Goal: Information Seeking & Learning: Learn about a topic

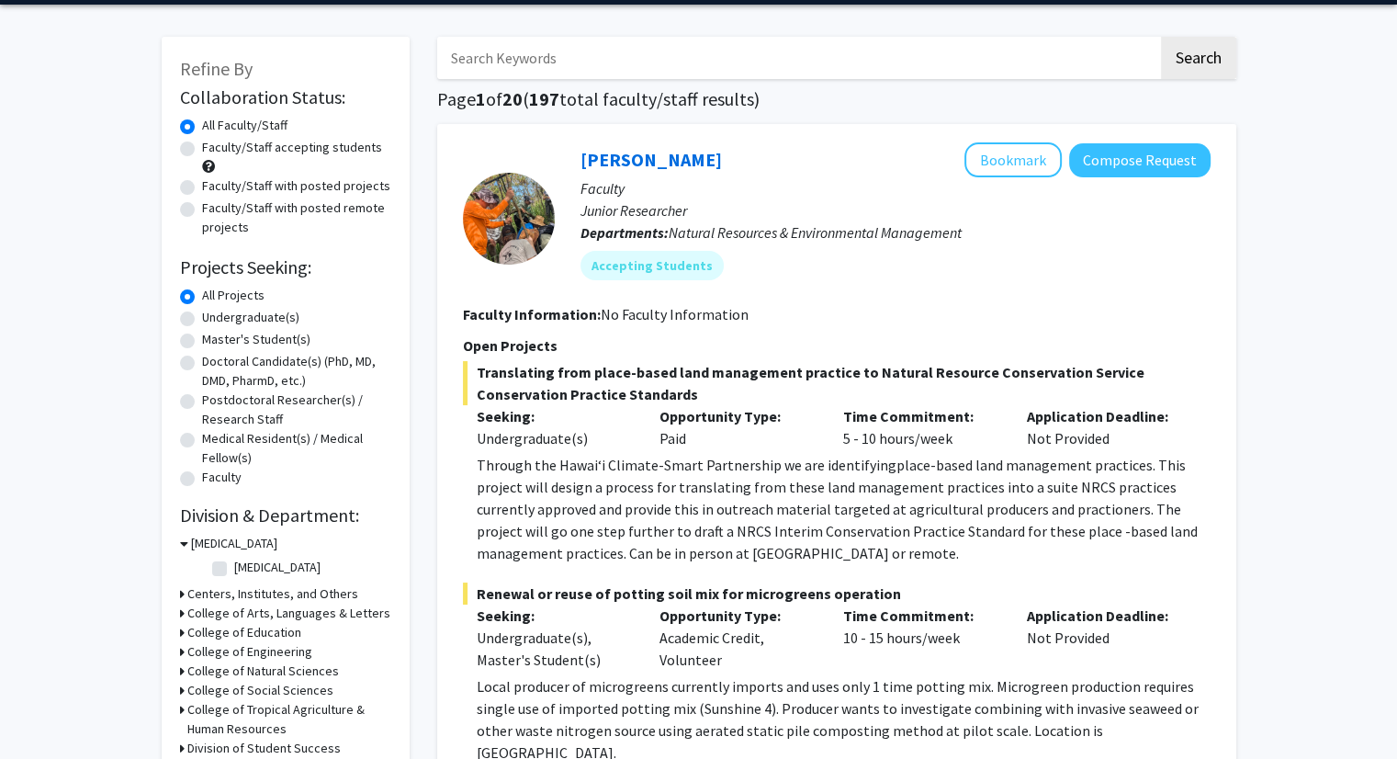
scroll to position [59, 0]
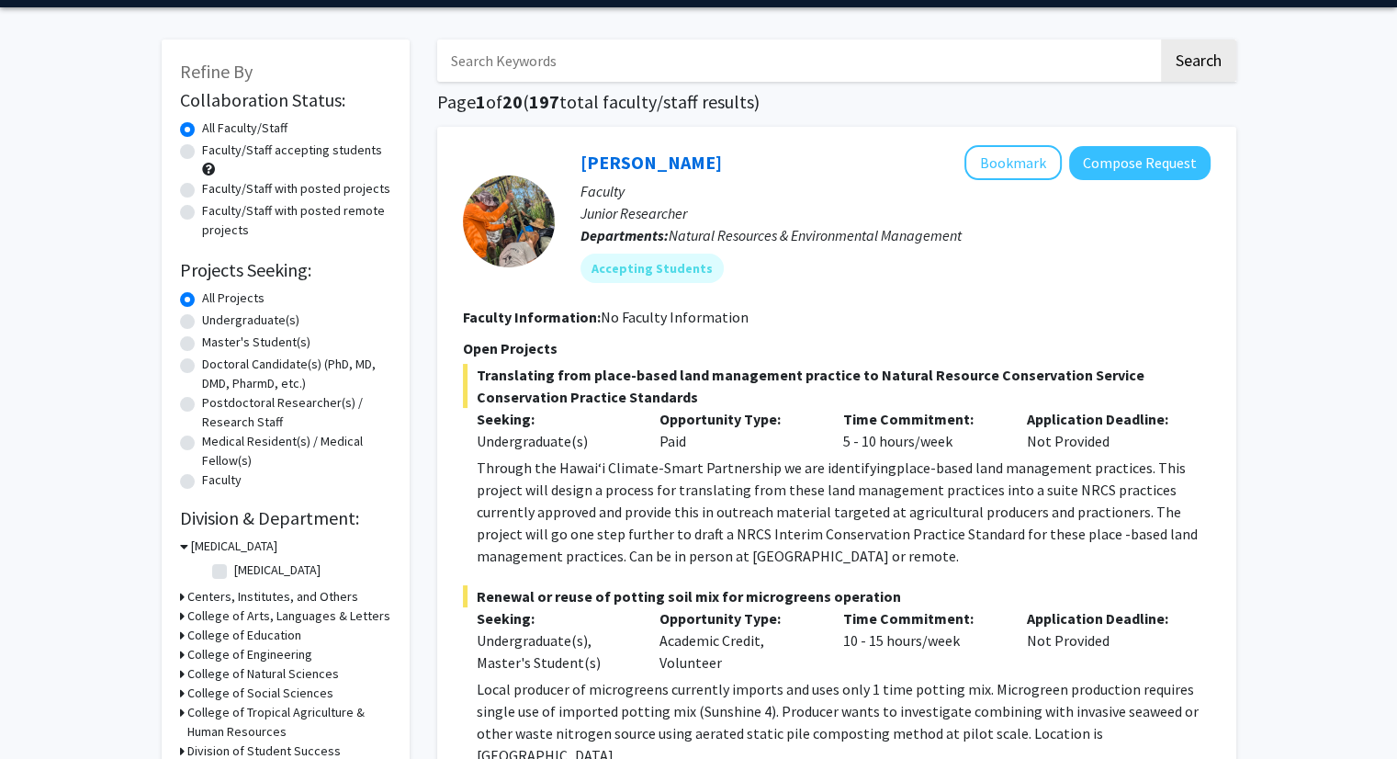
click at [202, 151] on label "Faculty/Staff accepting students" at bounding box center [292, 150] width 180 height 19
click at [202, 151] on input "Faculty/Staff accepting students" at bounding box center [208, 147] width 12 height 12
radio input "true"
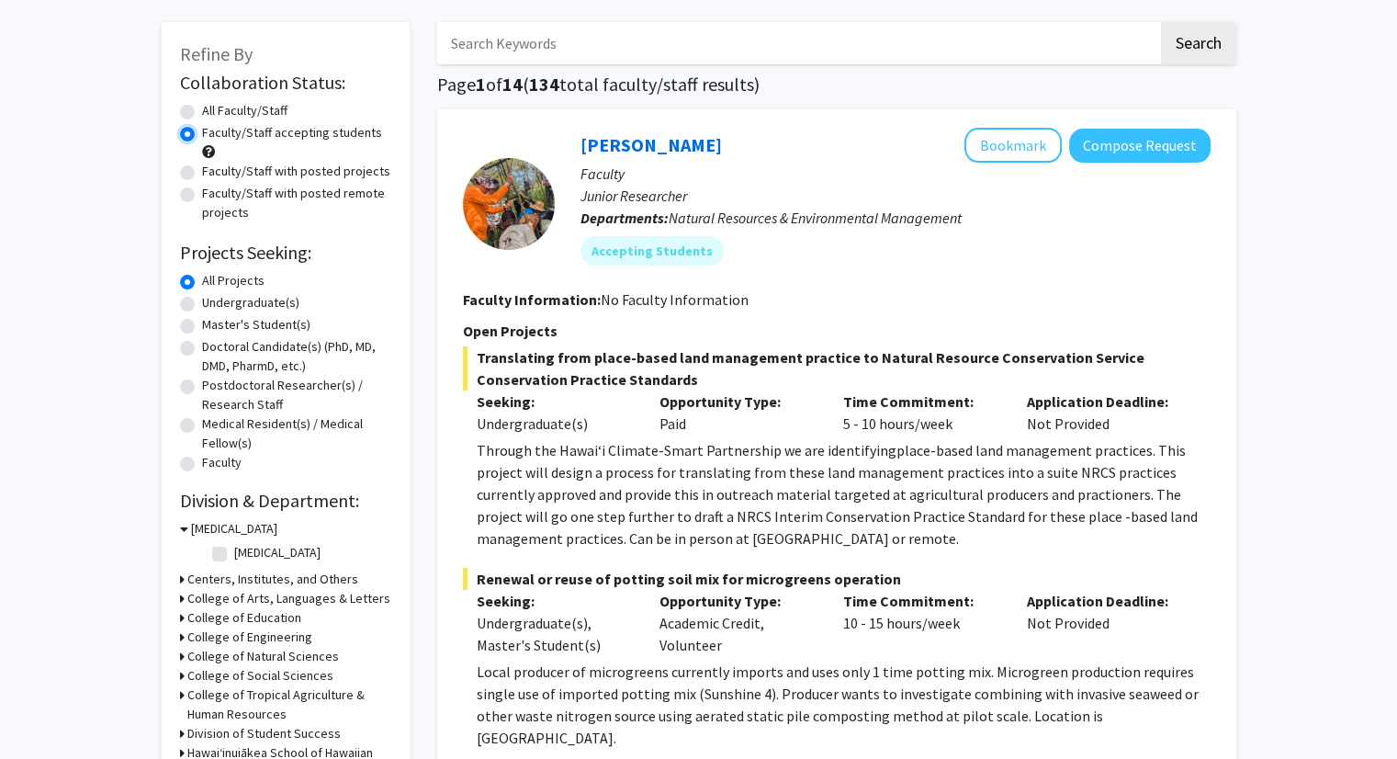
scroll to position [96, 0]
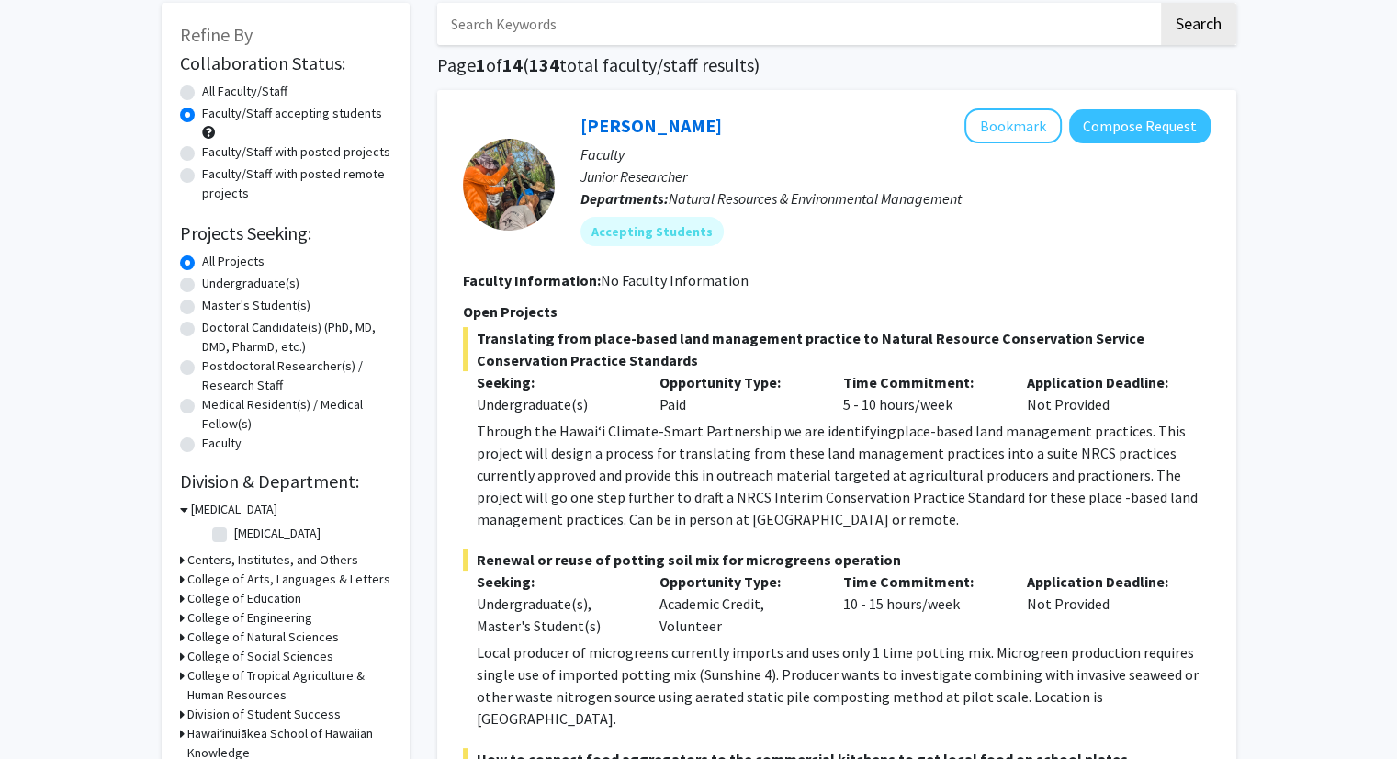
click at [202, 281] on label "Undergraduate(s)" at bounding box center [250, 283] width 97 height 19
click at [202, 281] on input "Undergraduate(s)" at bounding box center [208, 280] width 12 height 12
radio input "true"
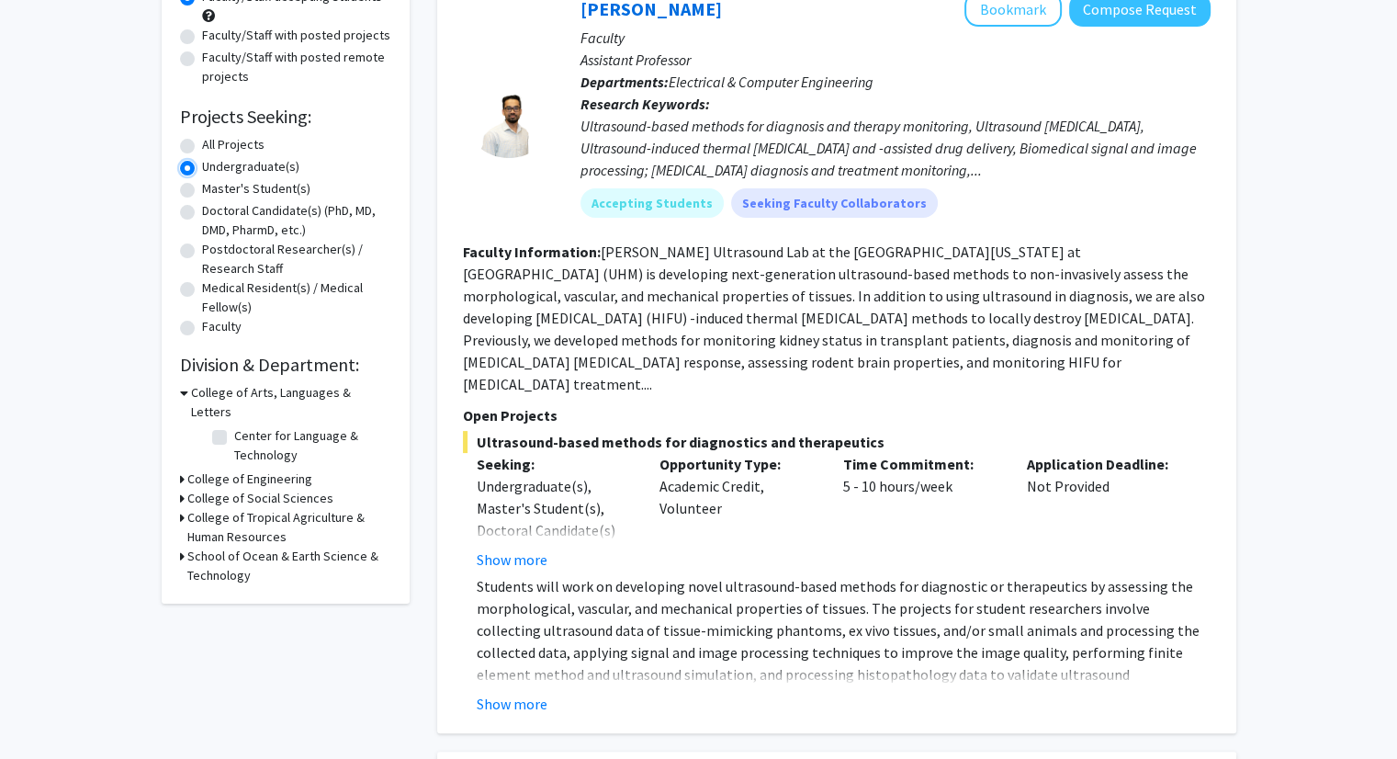
scroll to position [213, 0]
click at [221, 507] on h3 "College of Tropical Agriculture & Human Resources" at bounding box center [289, 526] width 204 height 39
click at [250, 488] on h3 "College of Social Sciences" at bounding box center [260, 497] width 146 height 19
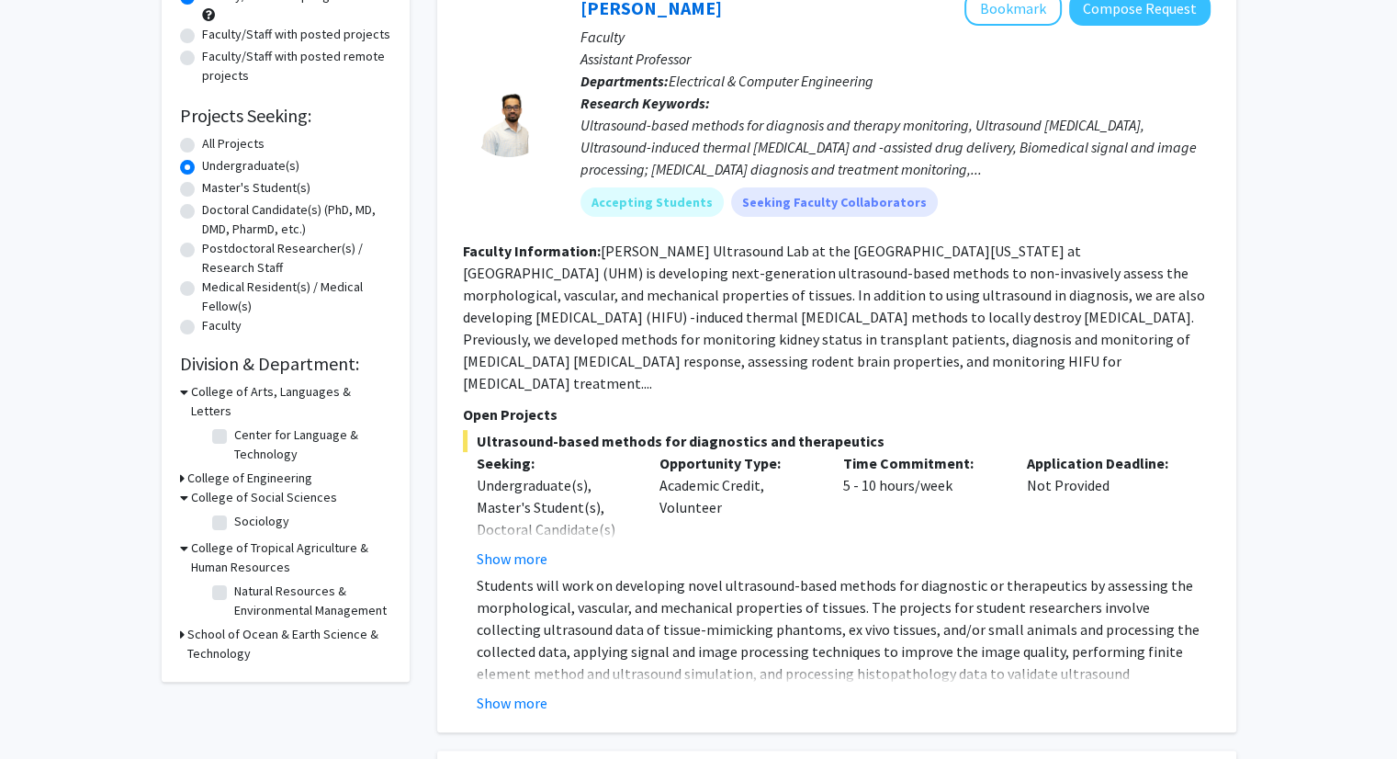
click at [250, 488] on h3 "College of Social Sciences" at bounding box center [264, 497] width 146 height 19
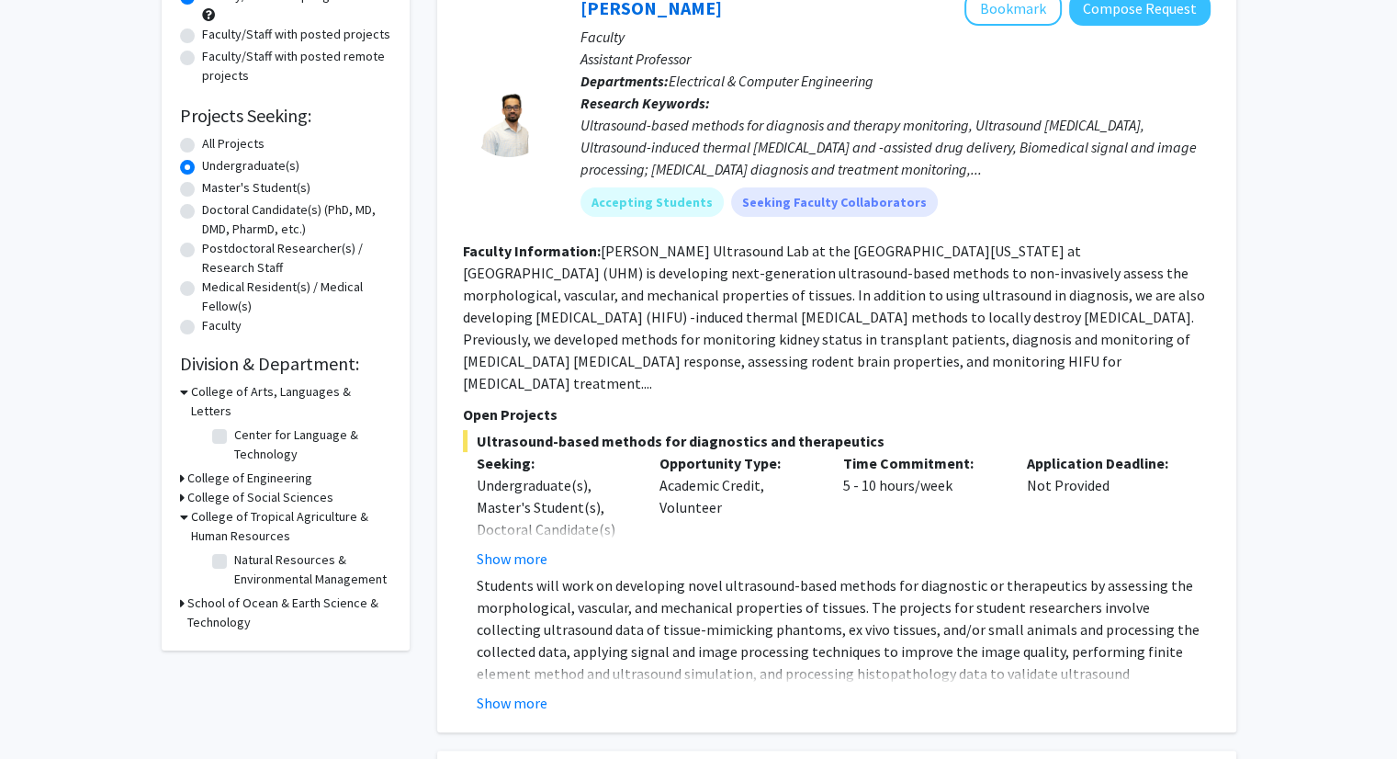
click at [236, 507] on h3 "College of Tropical Agriculture & Human Resources" at bounding box center [291, 526] width 200 height 39
click at [243, 384] on h3 "College of Arts, Languages & Letters" at bounding box center [291, 401] width 200 height 39
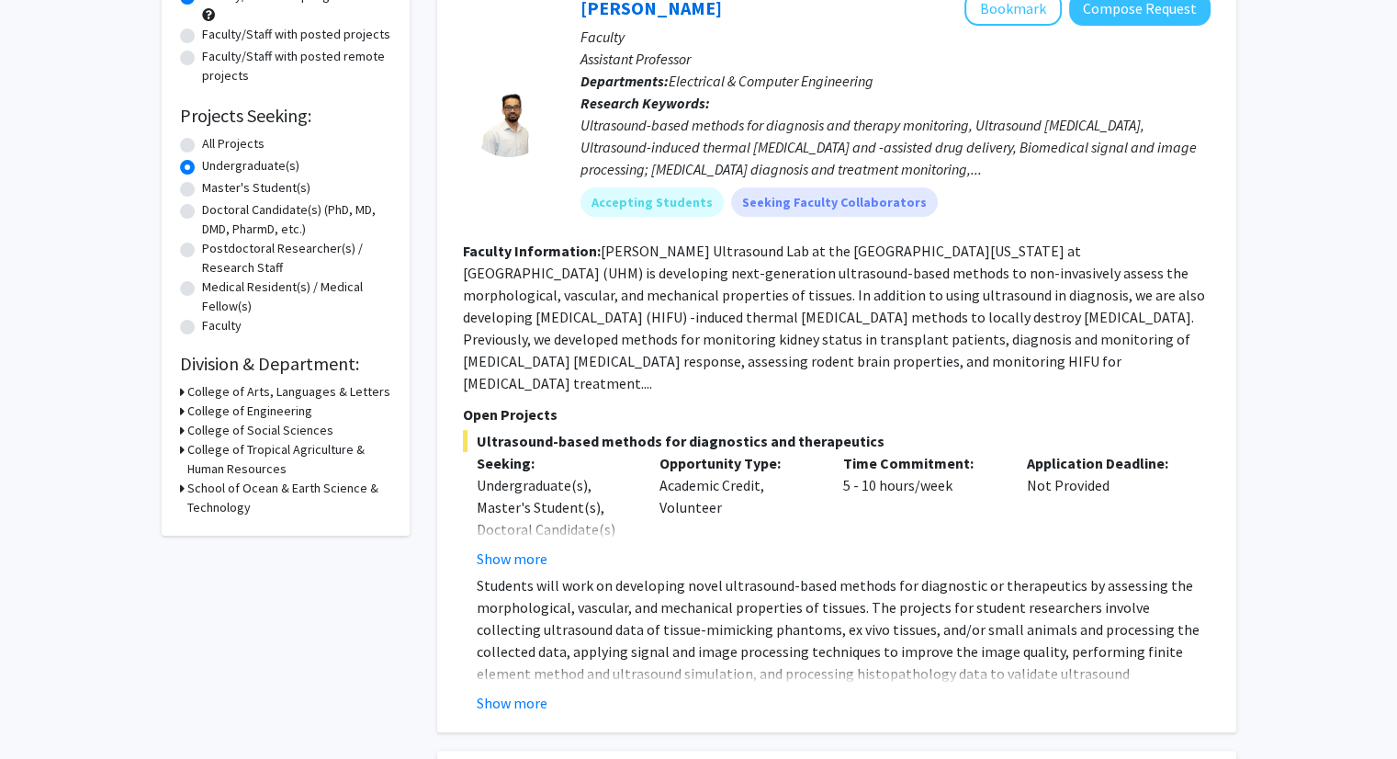
click at [248, 492] on h3 "School of Ocean & Earth Science & Technology" at bounding box center [289, 498] width 204 height 39
click at [248, 492] on h3 "School of Ocean & Earth Science & Technology" at bounding box center [291, 498] width 200 height 39
click at [250, 467] on h3 "College of Tropical Agriculture & Human Resources" at bounding box center [289, 459] width 204 height 39
click at [232, 430] on h3 "College of Social Sciences" at bounding box center [260, 430] width 146 height 19
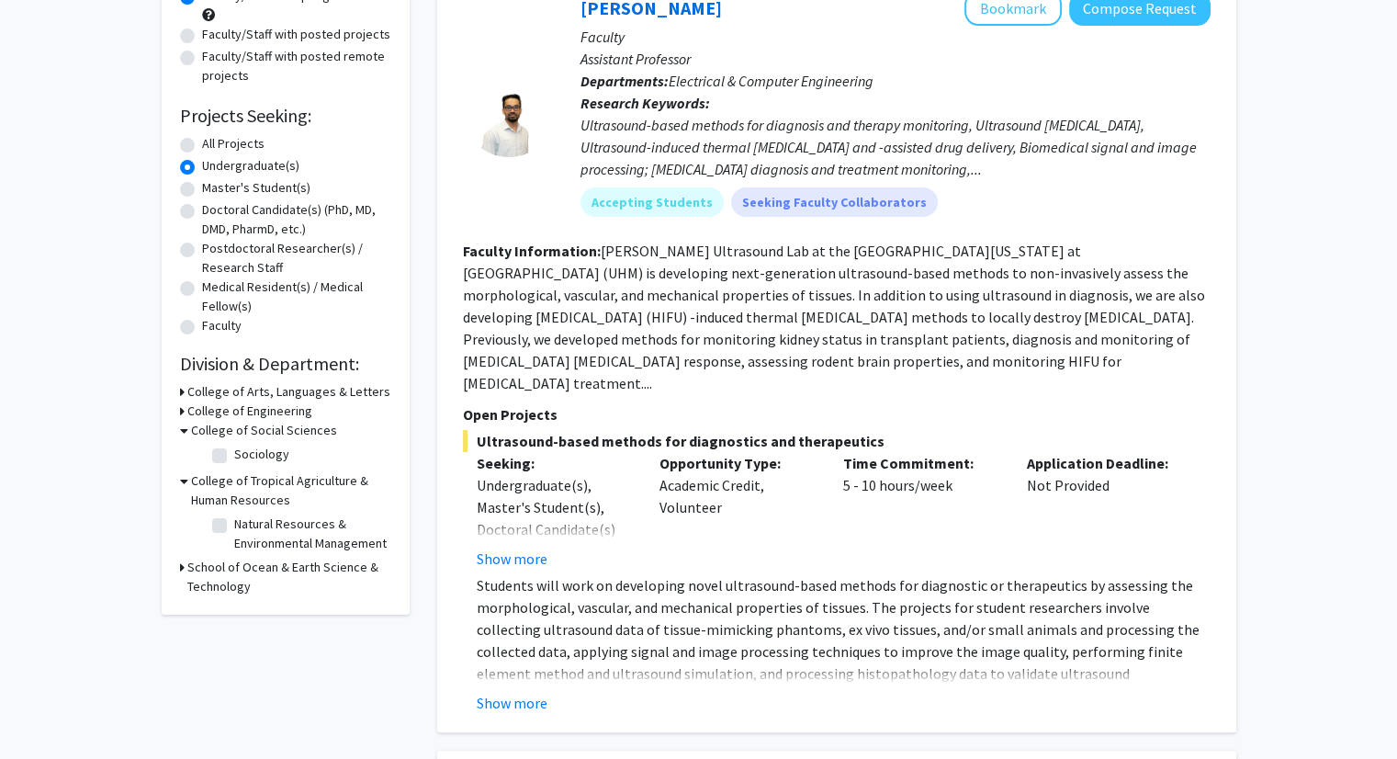
click at [221, 480] on h3 "College of Tropical Agriculture & Human Resources" at bounding box center [291, 490] width 200 height 39
click at [246, 435] on h3 "College of Social Sciences" at bounding box center [264, 430] width 146 height 19
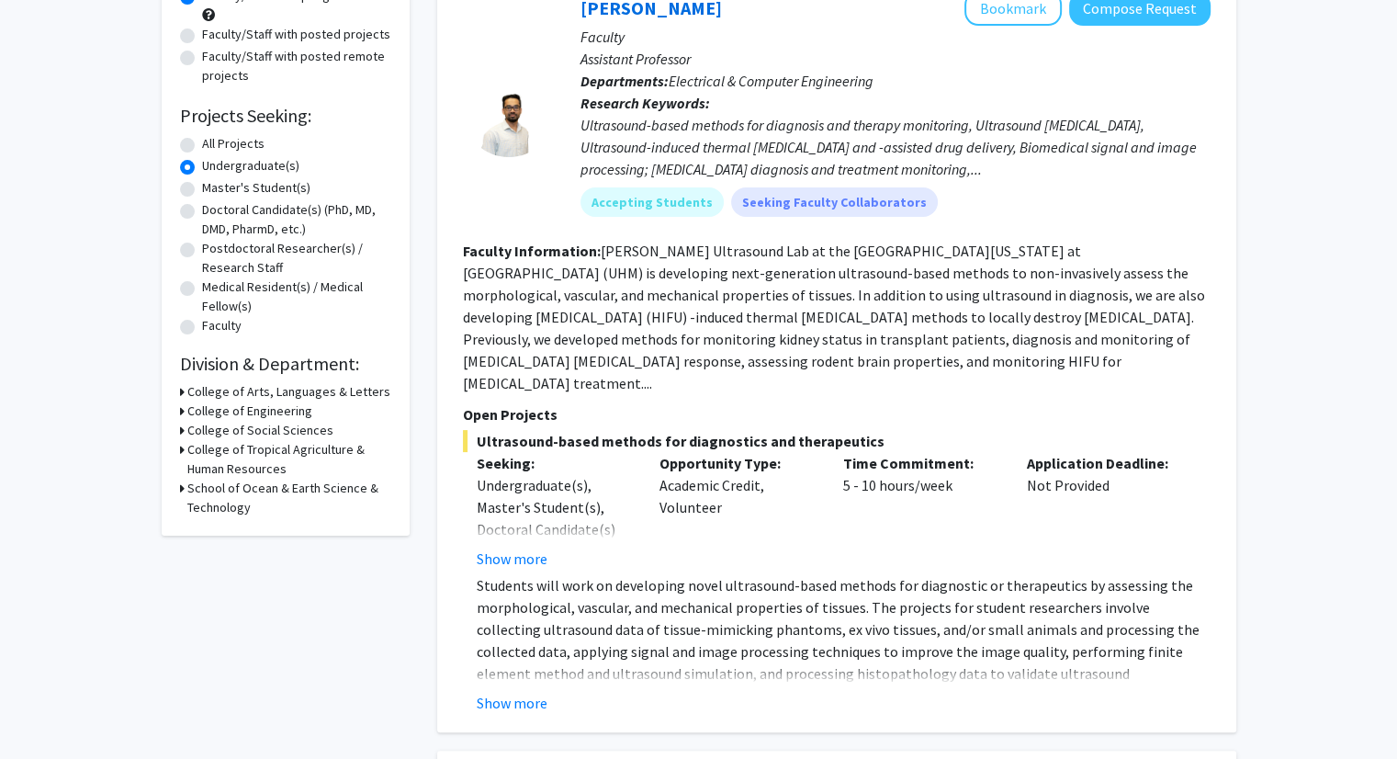
click at [261, 409] on h3 "College of Engineering" at bounding box center [249, 411] width 125 height 19
click at [261, 409] on h3 "College of Engineering" at bounding box center [253, 411] width 125 height 19
click at [295, 385] on h3 "College of Arts, Languages & Letters" at bounding box center [288, 391] width 203 height 19
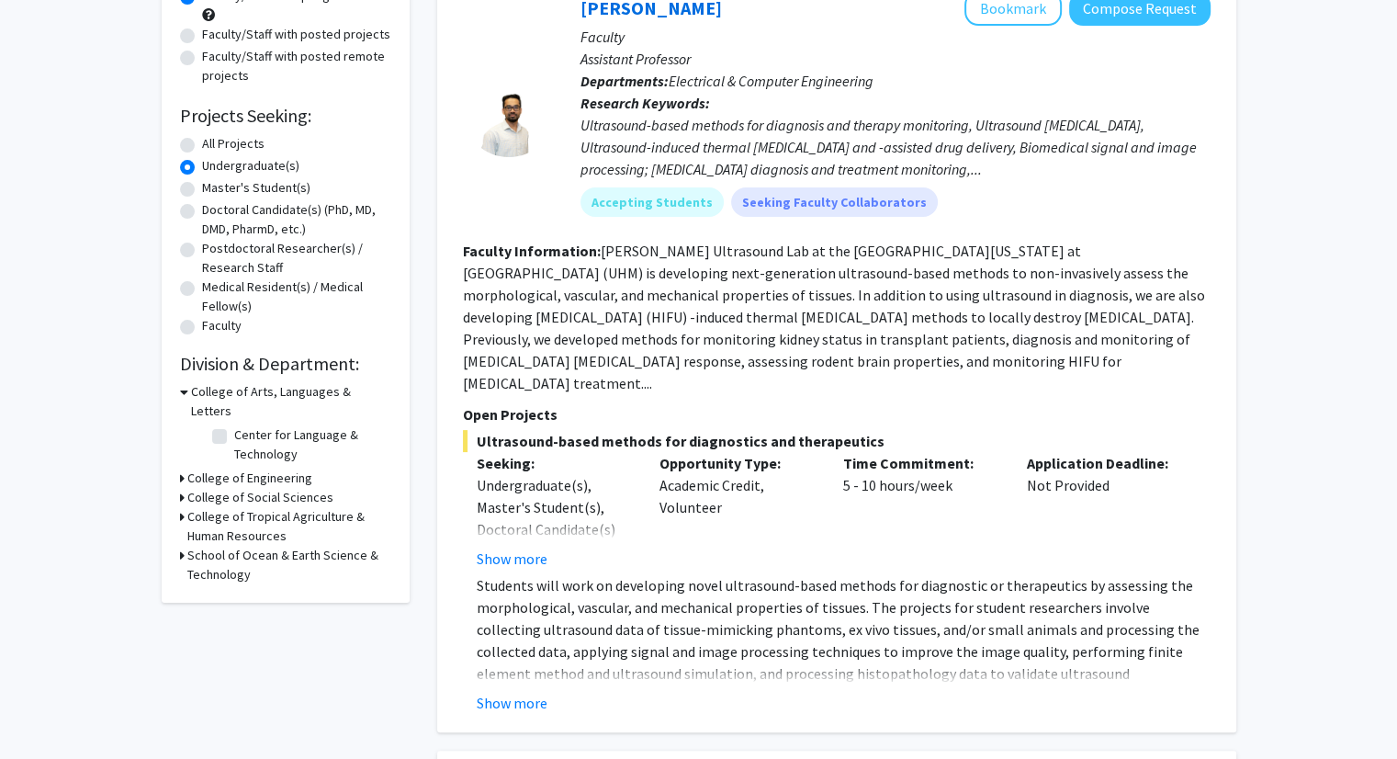
click at [295, 385] on h3 "College of Arts, Languages & Letters" at bounding box center [291, 401] width 200 height 39
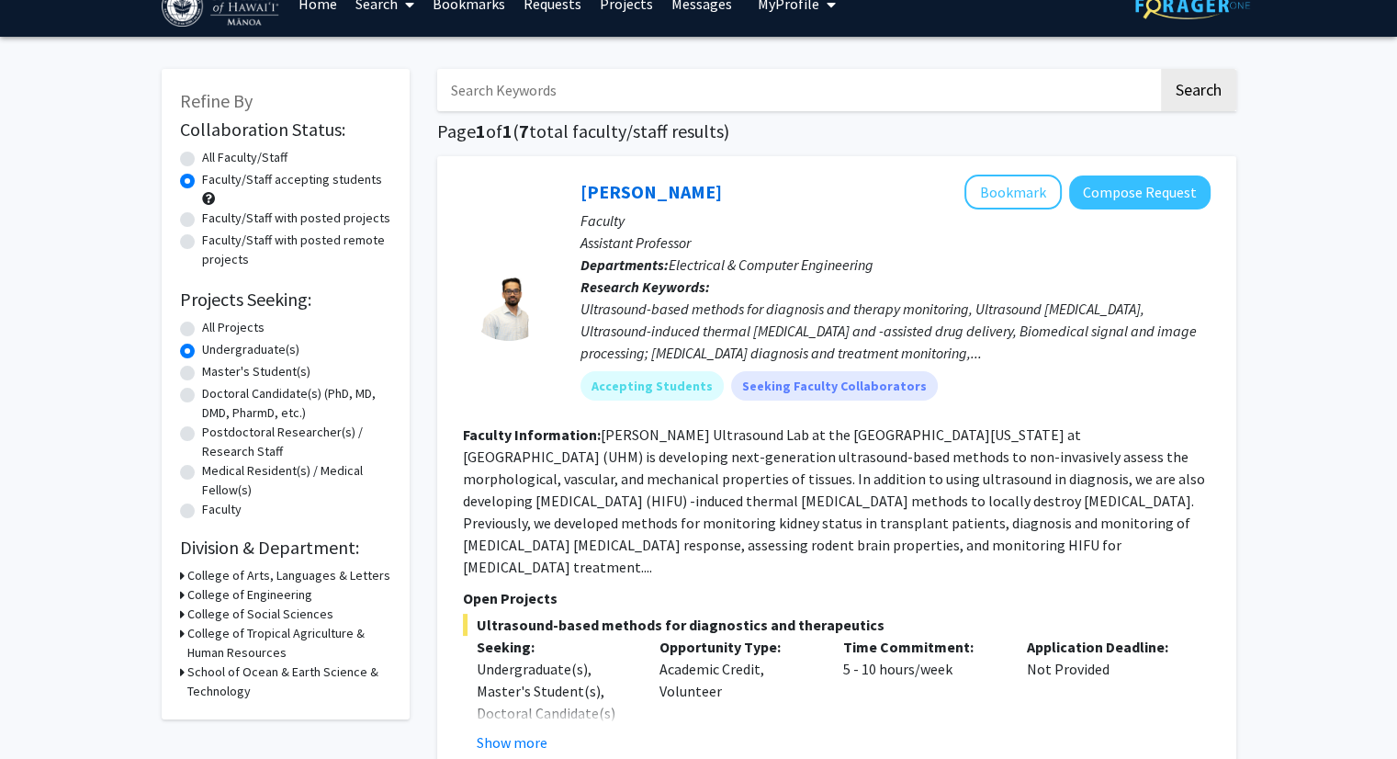
scroll to position [29, 0]
click at [202, 328] on label "All Projects" at bounding box center [233, 327] width 62 height 19
click at [202, 328] on input "All Projects" at bounding box center [208, 324] width 12 height 12
radio input "true"
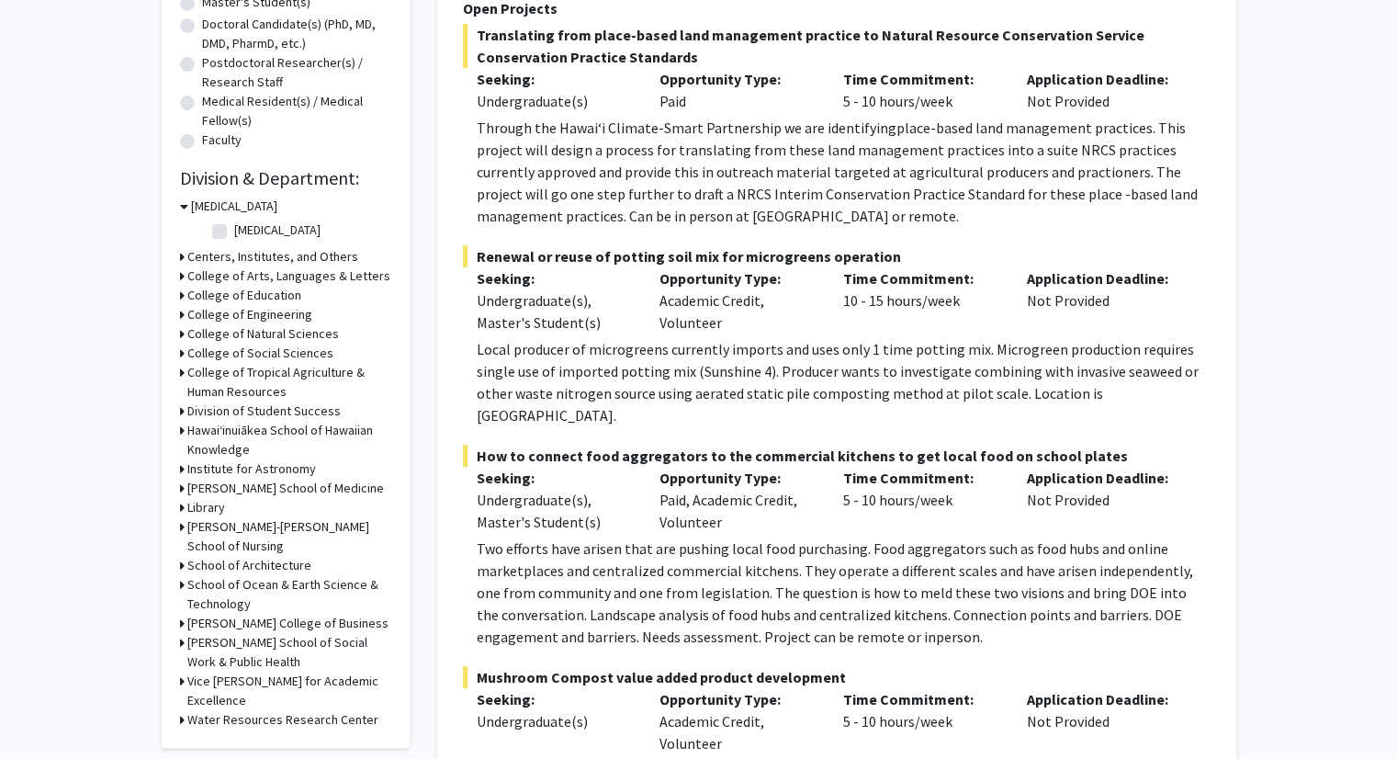
scroll to position [400, 0]
click at [246, 486] on h3 "[PERSON_NAME] School of Medicine" at bounding box center [285, 487] width 197 height 19
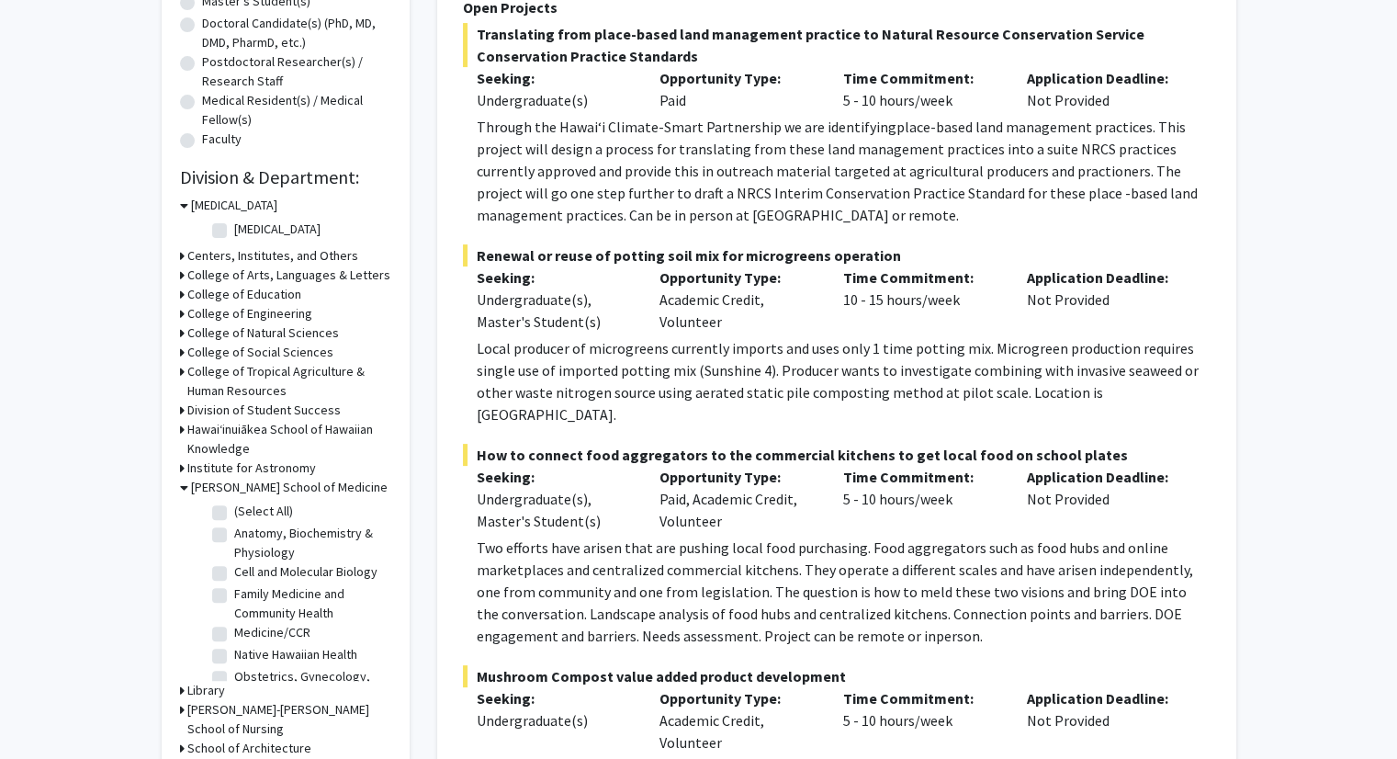
click at [234, 531] on label "Anatomy, Biochemistry & Physiology" at bounding box center [310, 543] width 153 height 39
click at [234, 531] on input "Anatomy, Biochemistry & Physiology" at bounding box center [240, 530] width 12 height 12
checkbox input "true"
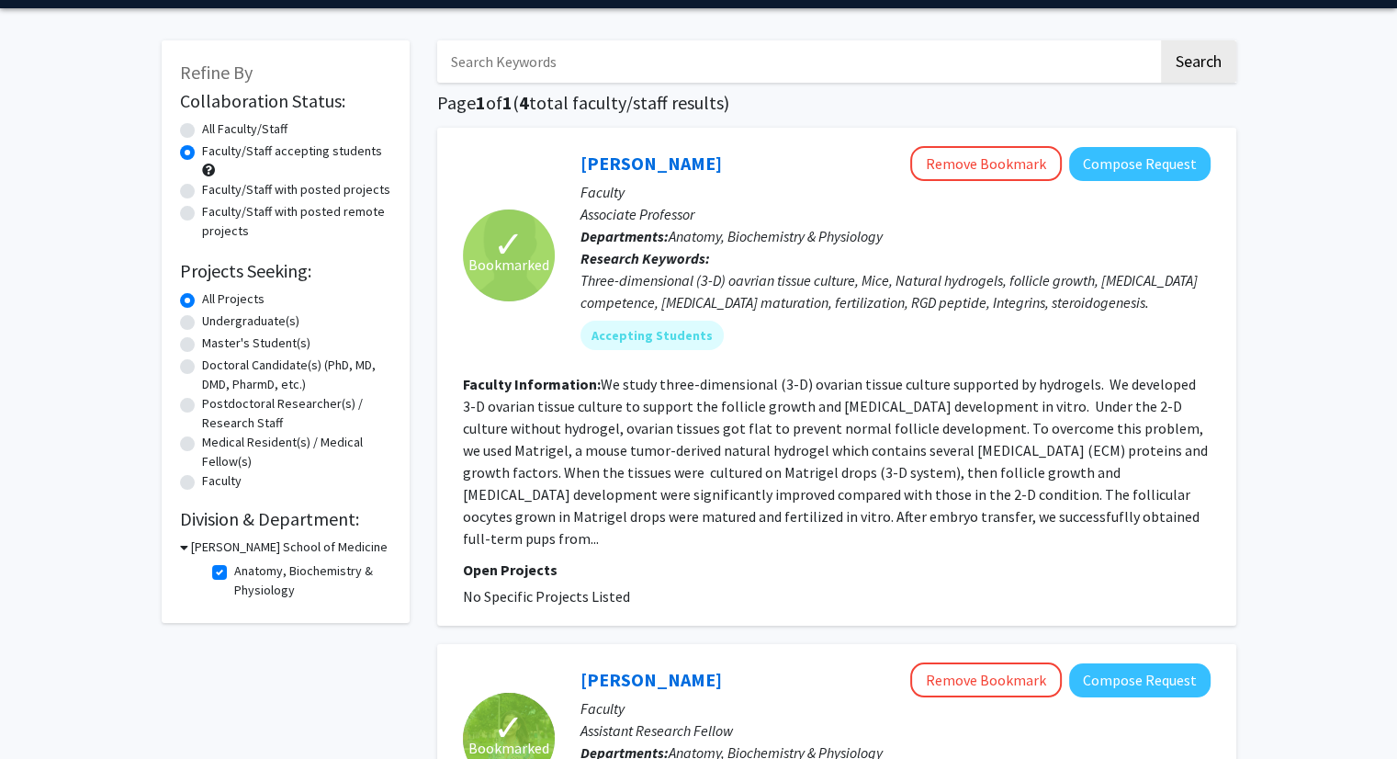
scroll to position [66, 0]
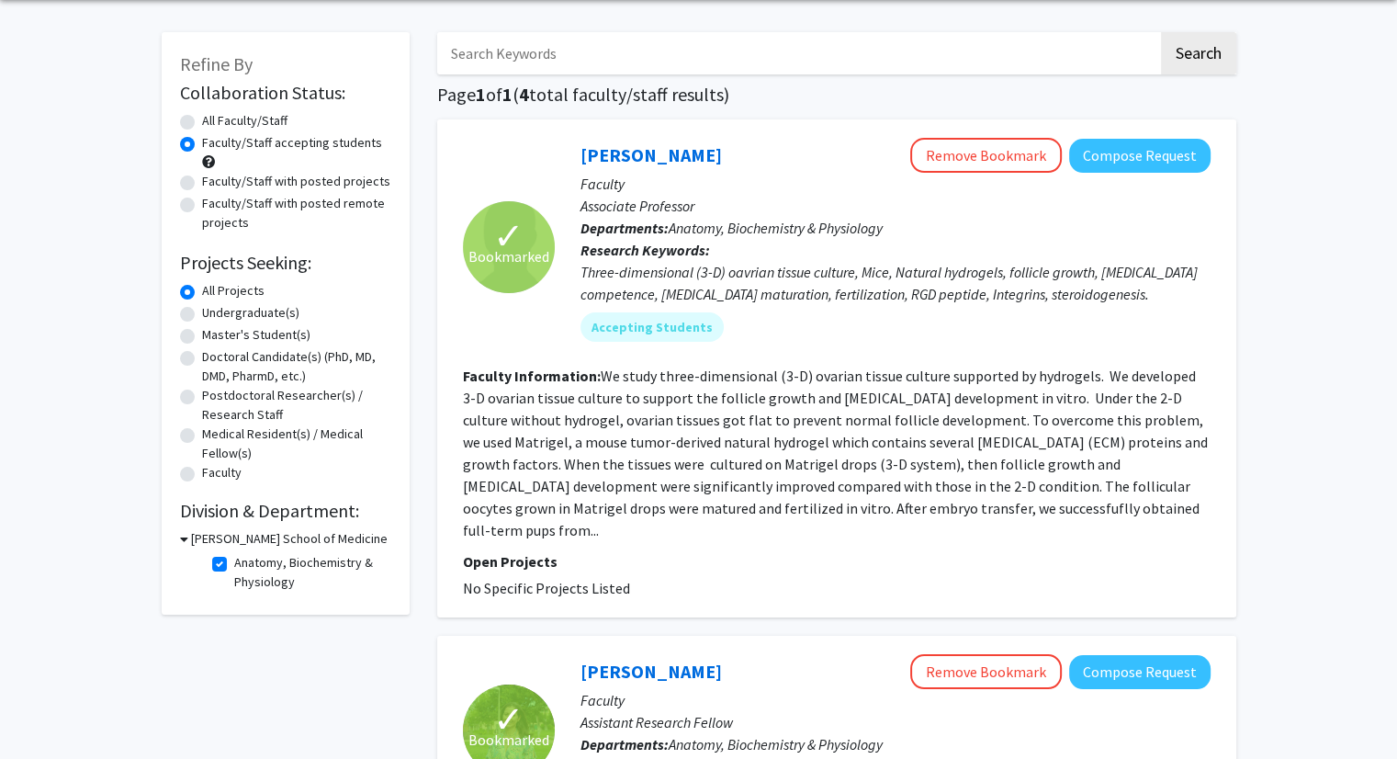
click at [203, 538] on h3 "[PERSON_NAME] School of Medicine" at bounding box center [289, 538] width 197 height 19
click at [220, 535] on h3 "[PERSON_NAME] School of Medicine" at bounding box center [285, 538] width 197 height 19
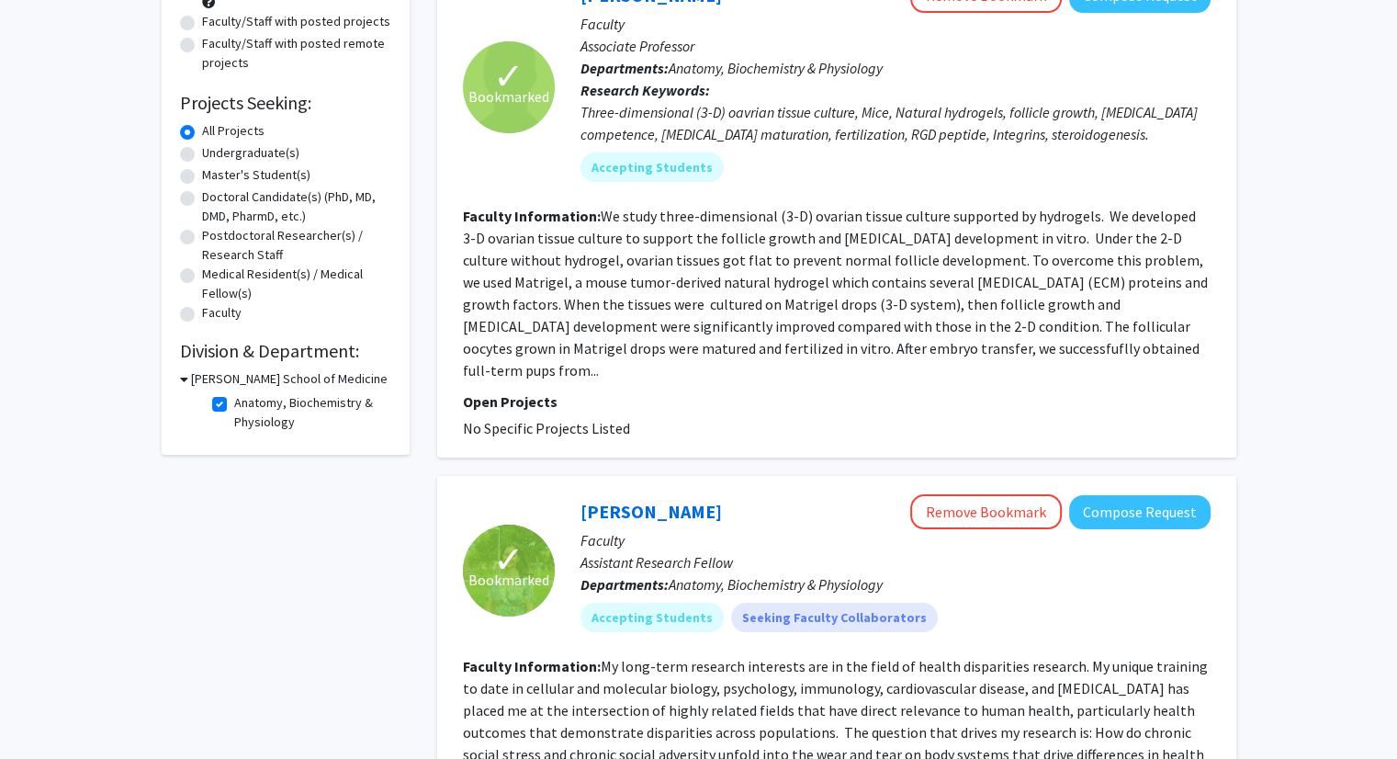
scroll to position [228, 0]
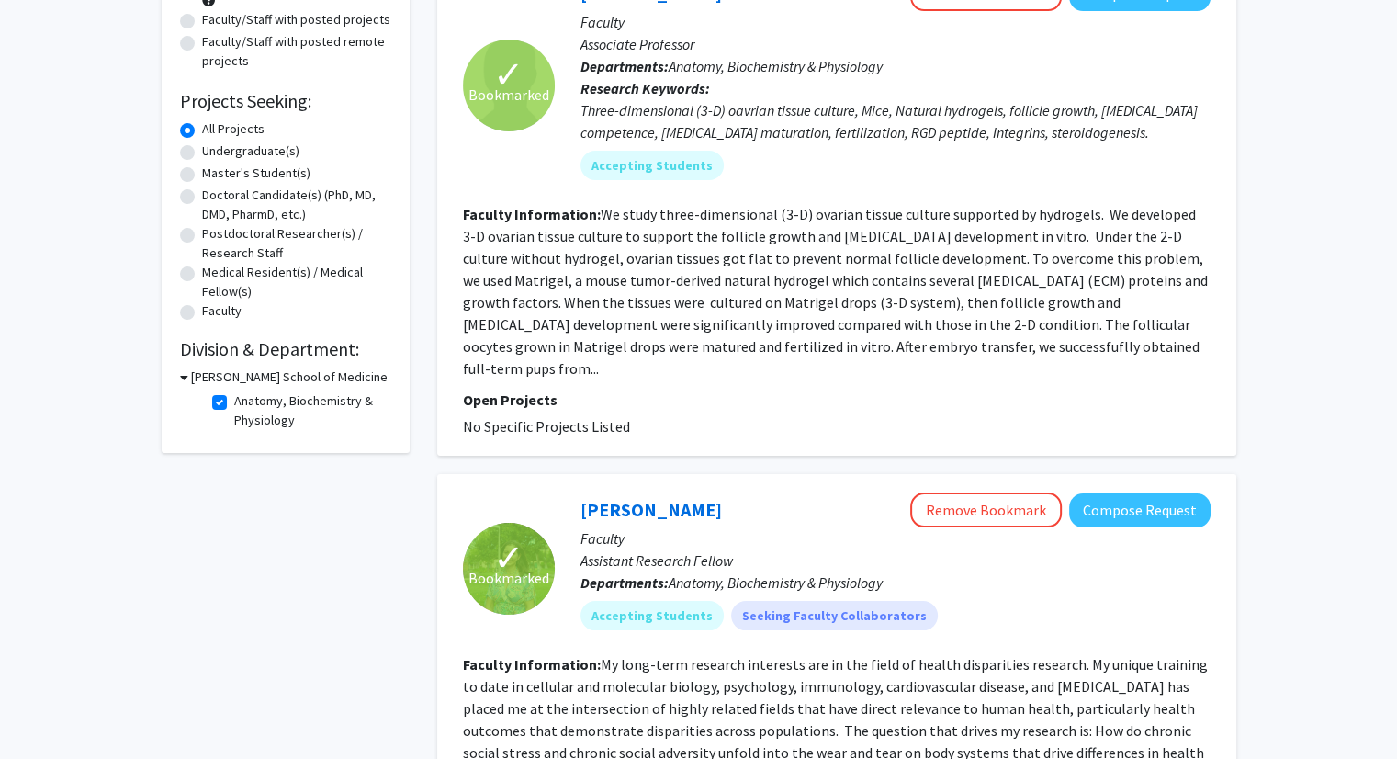
click at [234, 404] on label "Anatomy, Biochemistry & Physiology" at bounding box center [310, 410] width 153 height 39
click at [234, 403] on input "Anatomy, Biochemistry & Physiology" at bounding box center [240, 397] width 12 height 12
checkbox input "false"
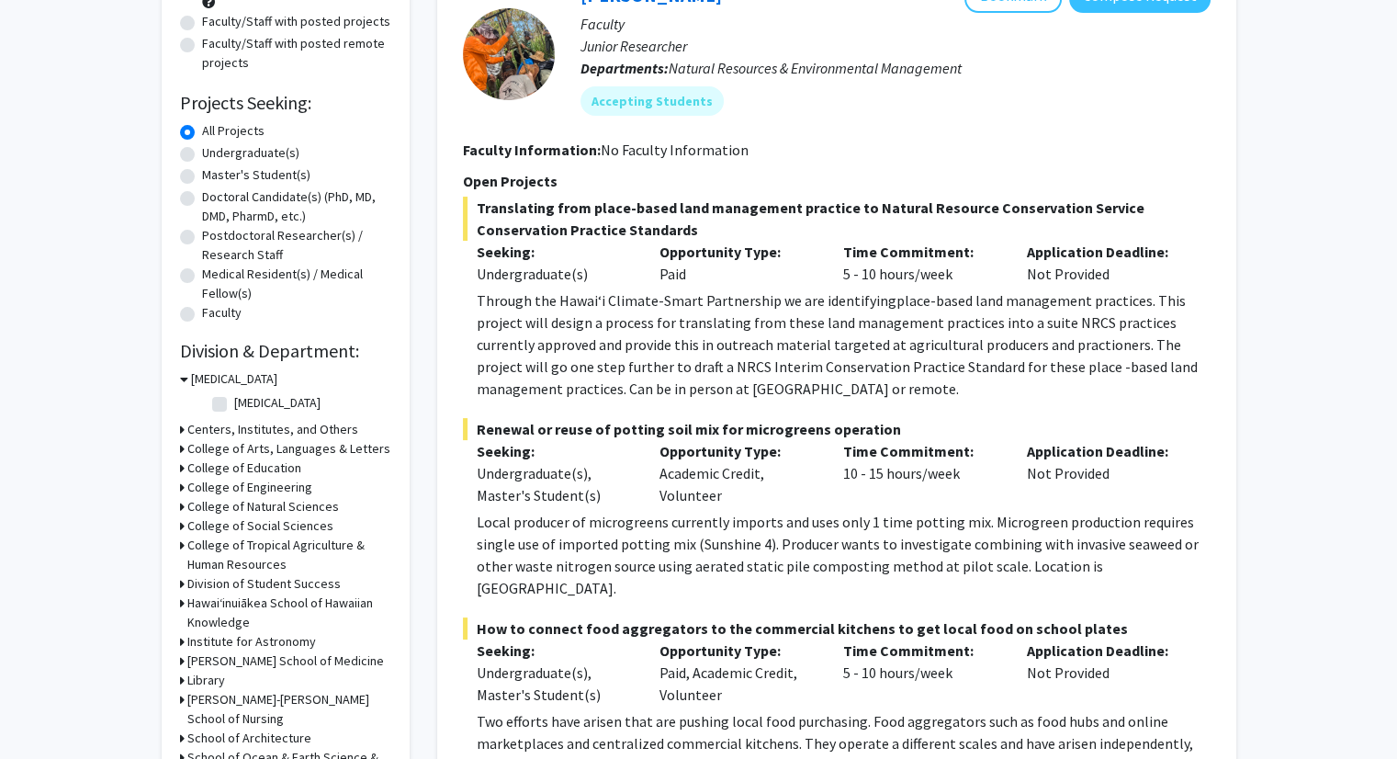
scroll to position [257, 0]
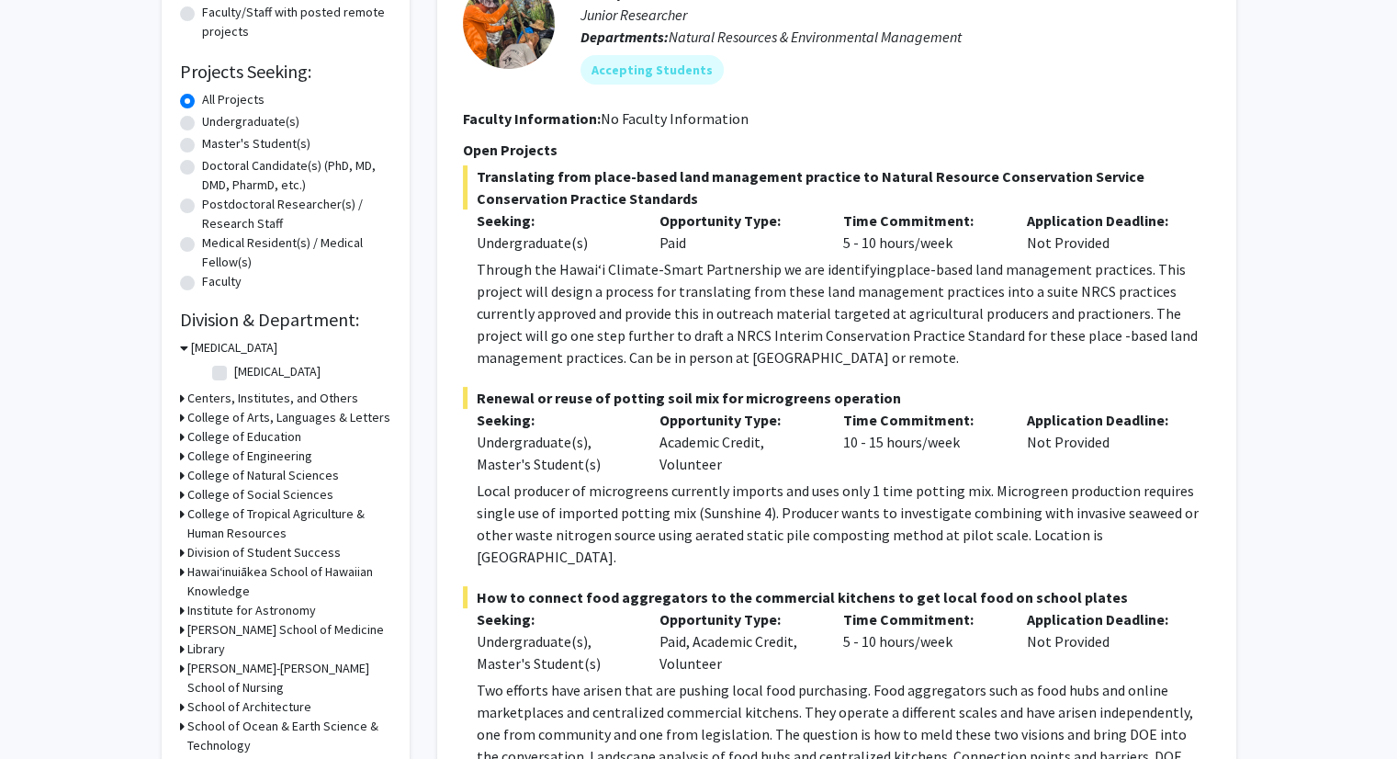
click at [234, 379] on label "[MEDICAL_DATA]" at bounding box center [277, 371] width 86 height 19
click at [234, 374] on input "[MEDICAL_DATA]" at bounding box center [240, 368] width 12 height 12
checkbox input "true"
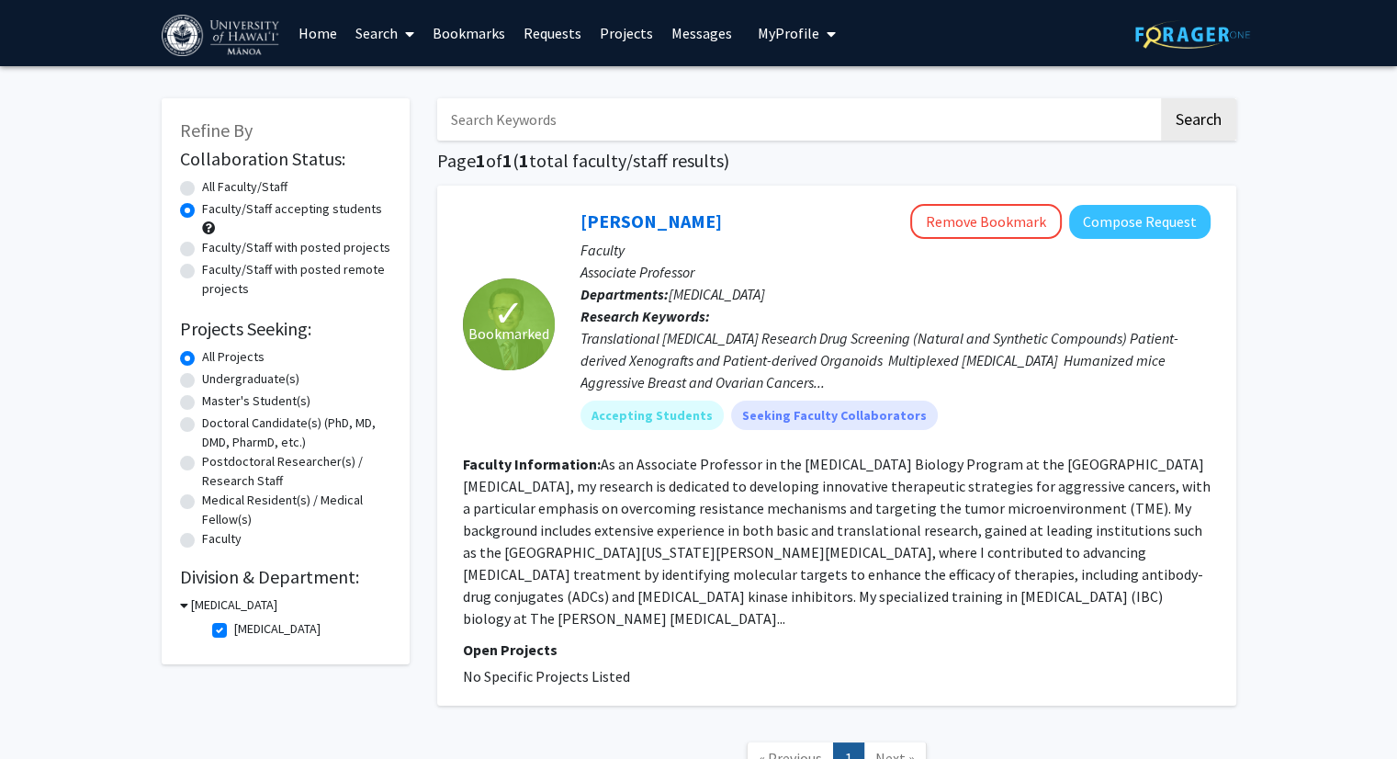
click at [481, 32] on link "Bookmarks" at bounding box center [469, 33] width 91 height 64
